Goal: Contribute content

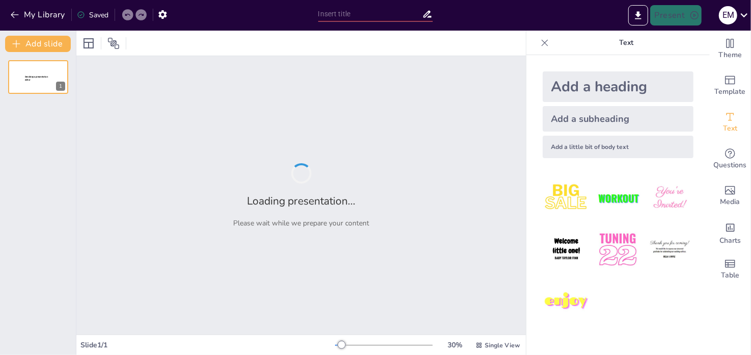
type input "Algoritma: Fondasi dan Penerapannya dalam Ilmu Komputer"
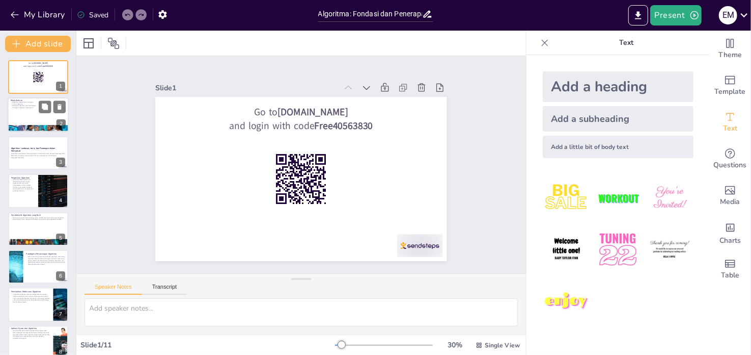
click at [33, 120] on div at bounding box center [38, 115] width 61 height 35
type textarea "Algoritma merupakan fondasi dari setiap proses komputasi yang kita lakukan. Mem…"
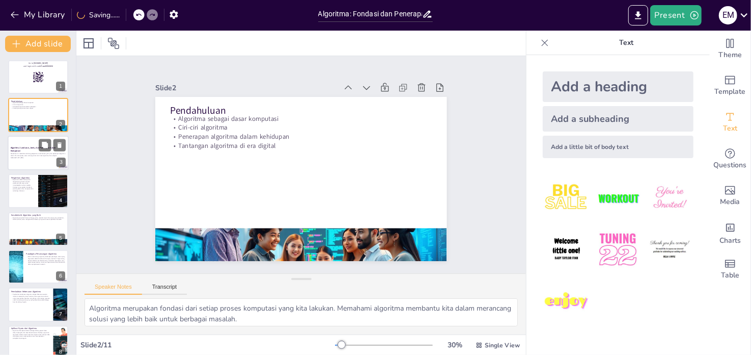
click at [39, 154] on p "Presentasi ini membahas tentang pengertian, karakteristik, jenis, dan penerapan…" at bounding box center [38, 155] width 55 height 4
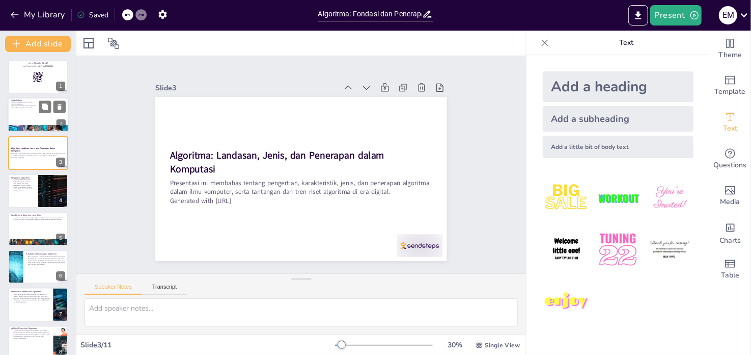
click at [37, 125] on div at bounding box center [38, 129] width 61 height 35
type textarea "Algoritma merupakan fondasi dari setiap proses komputasi yang kita lakukan. Mem…"
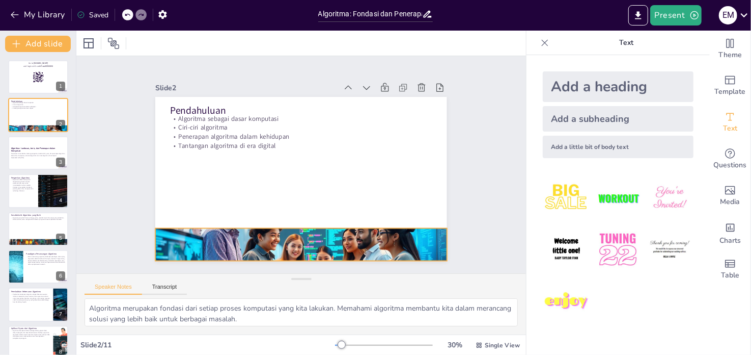
click at [215, 239] on div at bounding box center [268, 237] width 333 height 268
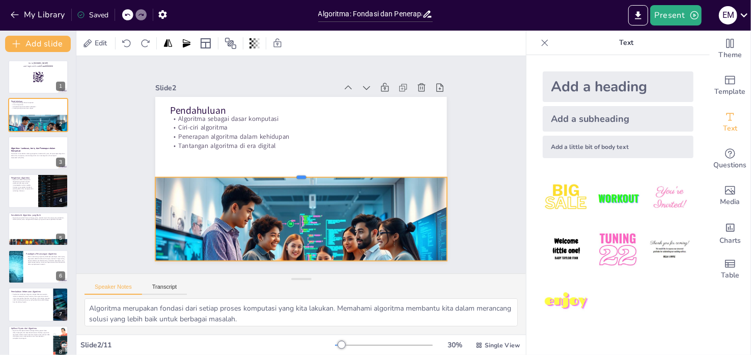
drag, startPoint x: 293, startPoint y: 223, endPoint x: 292, endPoint y: 165, distance: 58.6
click at [292, 167] on div at bounding box center [297, 172] width 269 height 126
click at [292, 165] on div at bounding box center [299, 173] width 287 height 68
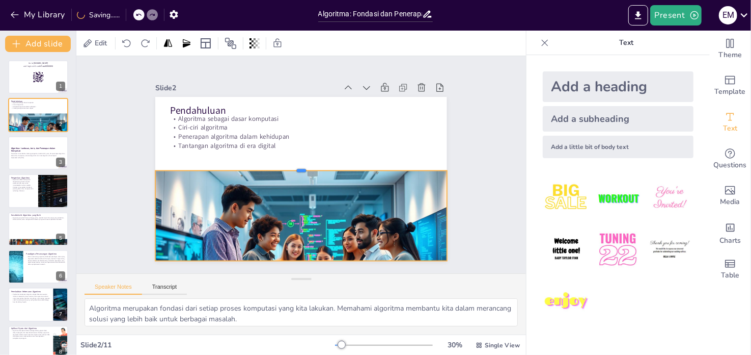
click at [292, 164] on div at bounding box center [301, 166] width 280 height 98
click at [45, 140] on button at bounding box center [45, 145] width 12 height 12
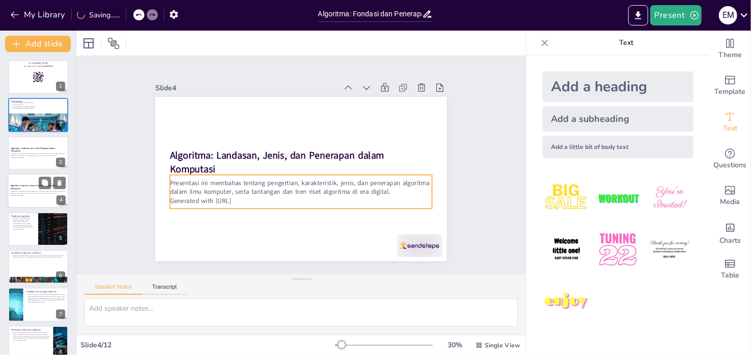
click at [37, 191] on p "Presentasi ini membahas tentang pengertian, karakteristik, jenis, dan penerapan…" at bounding box center [38, 193] width 55 height 4
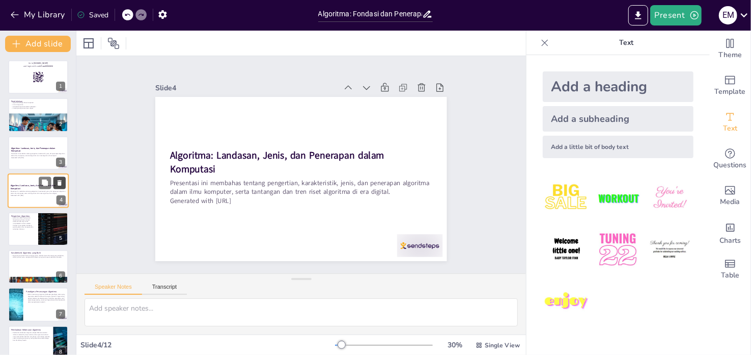
click at [57, 182] on icon at bounding box center [59, 182] width 7 height 7
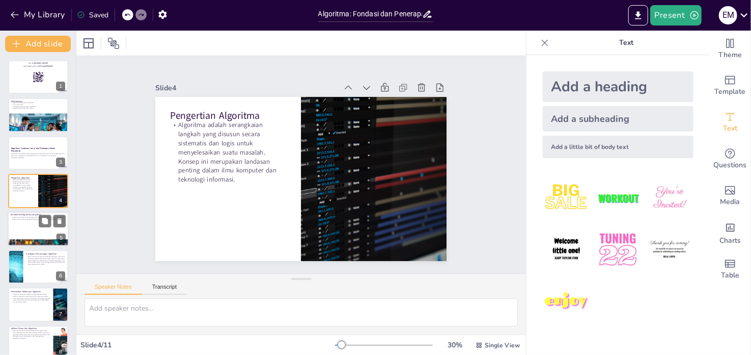
click at [36, 235] on div at bounding box center [38, 228] width 61 height 35
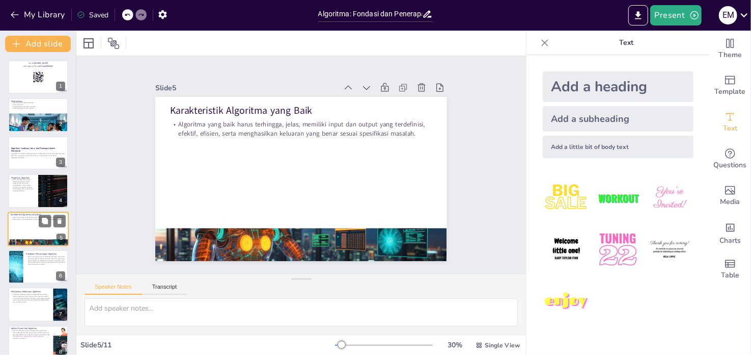
scroll to position [25, 0]
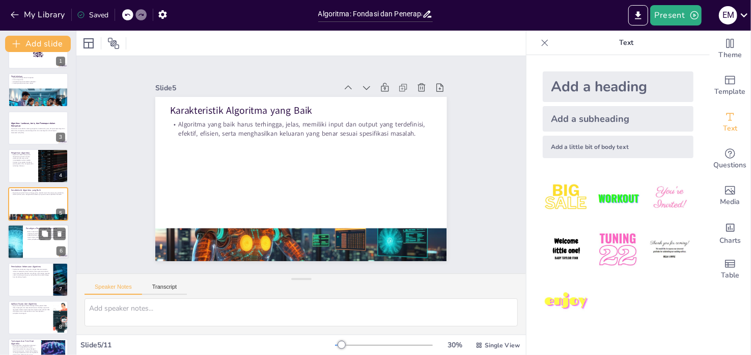
click at [41, 247] on div at bounding box center [38, 241] width 61 height 35
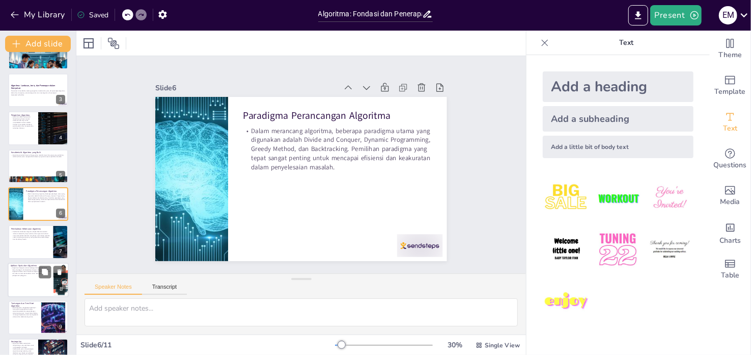
click at [37, 279] on div at bounding box center [38, 279] width 61 height 35
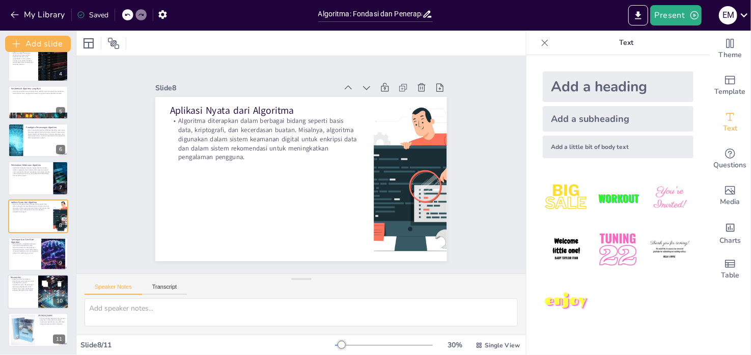
click at [40, 300] on div at bounding box center [54, 292] width 58 height 35
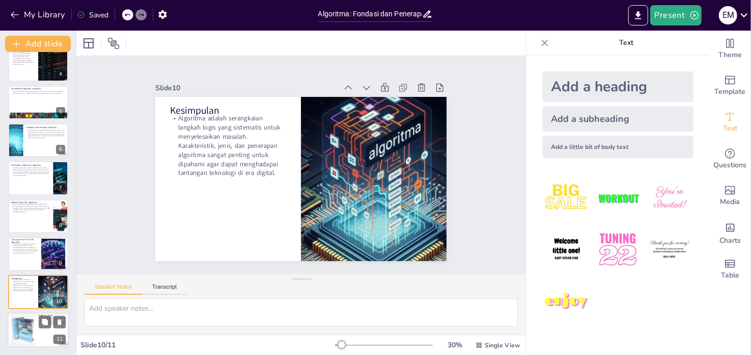
click at [31, 329] on div at bounding box center [23, 329] width 48 height 31
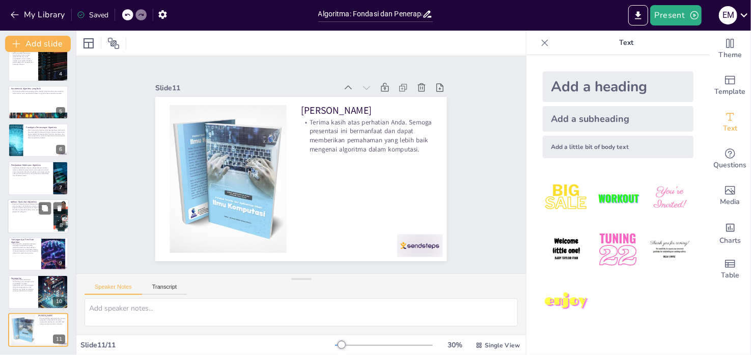
click at [24, 207] on p "Algoritma diterapkan dalam berbagai bidang seperti basis data, kriptografi, dan…" at bounding box center [31, 208] width 40 height 10
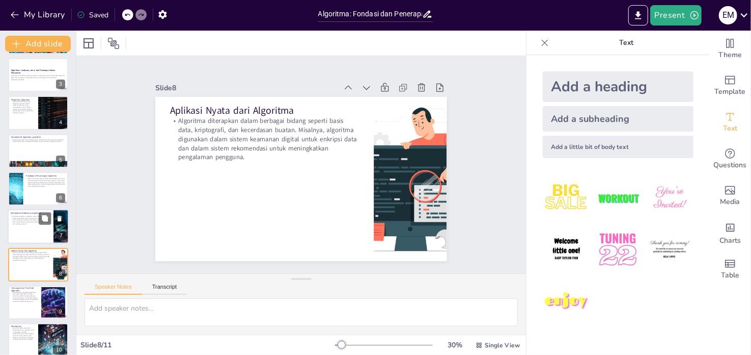
scroll to position [0, 0]
